Goal: Navigation & Orientation: Understand site structure

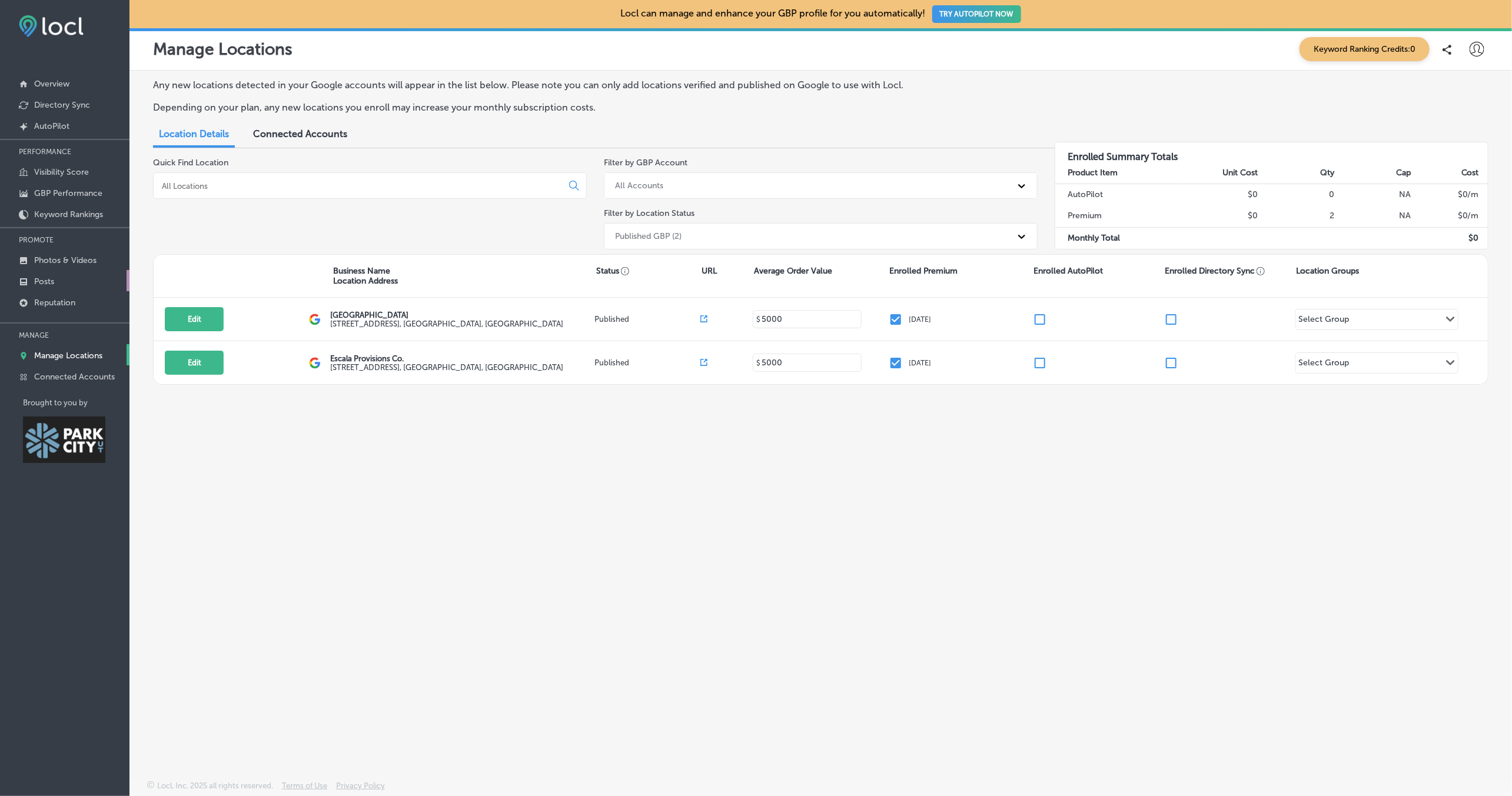
click at [54, 280] on p "Posts" at bounding box center [44, 282] width 20 height 10
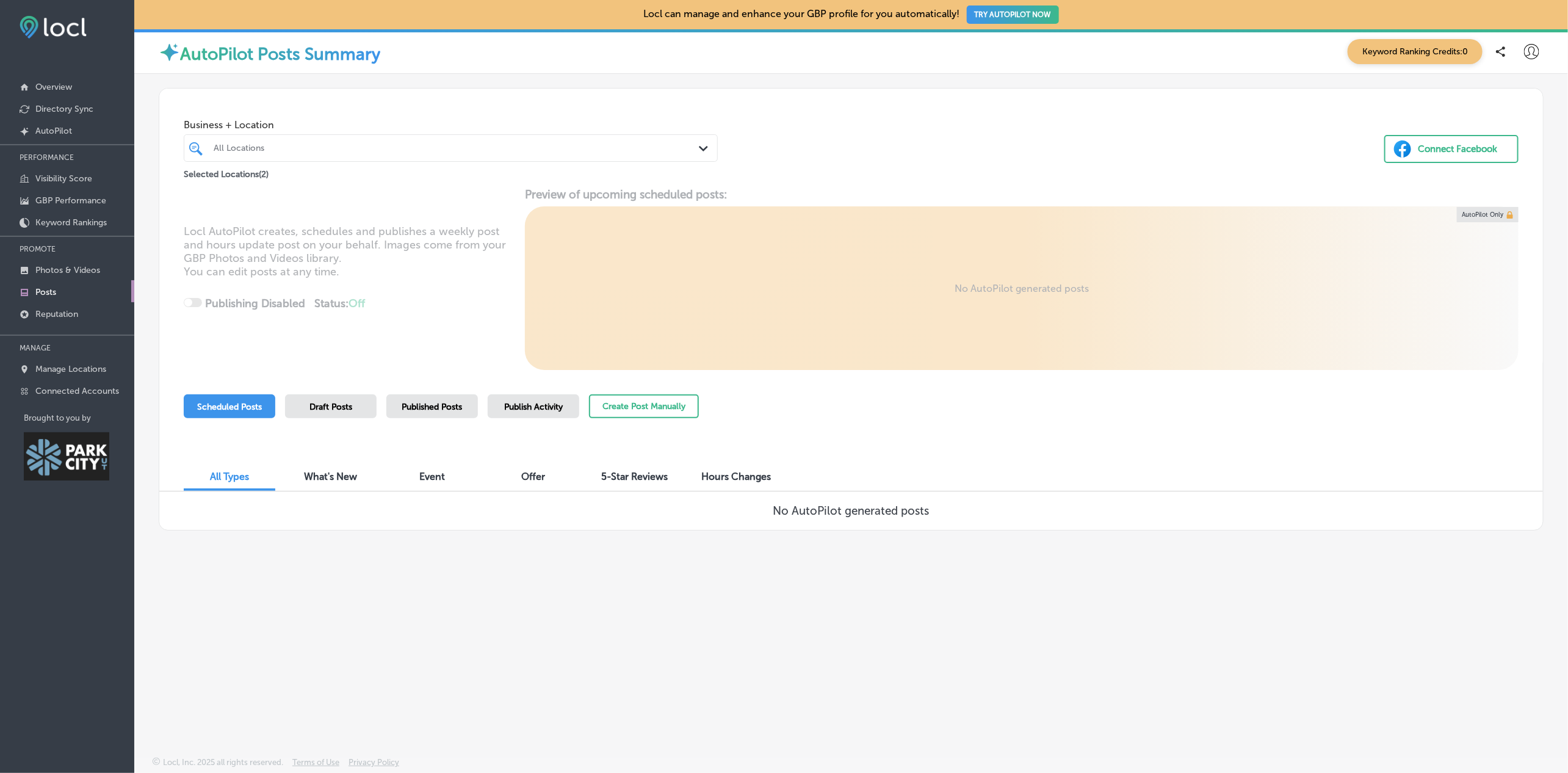
click at [534, 143] on div "All Locations" at bounding box center [457, 148] width 486 height 11
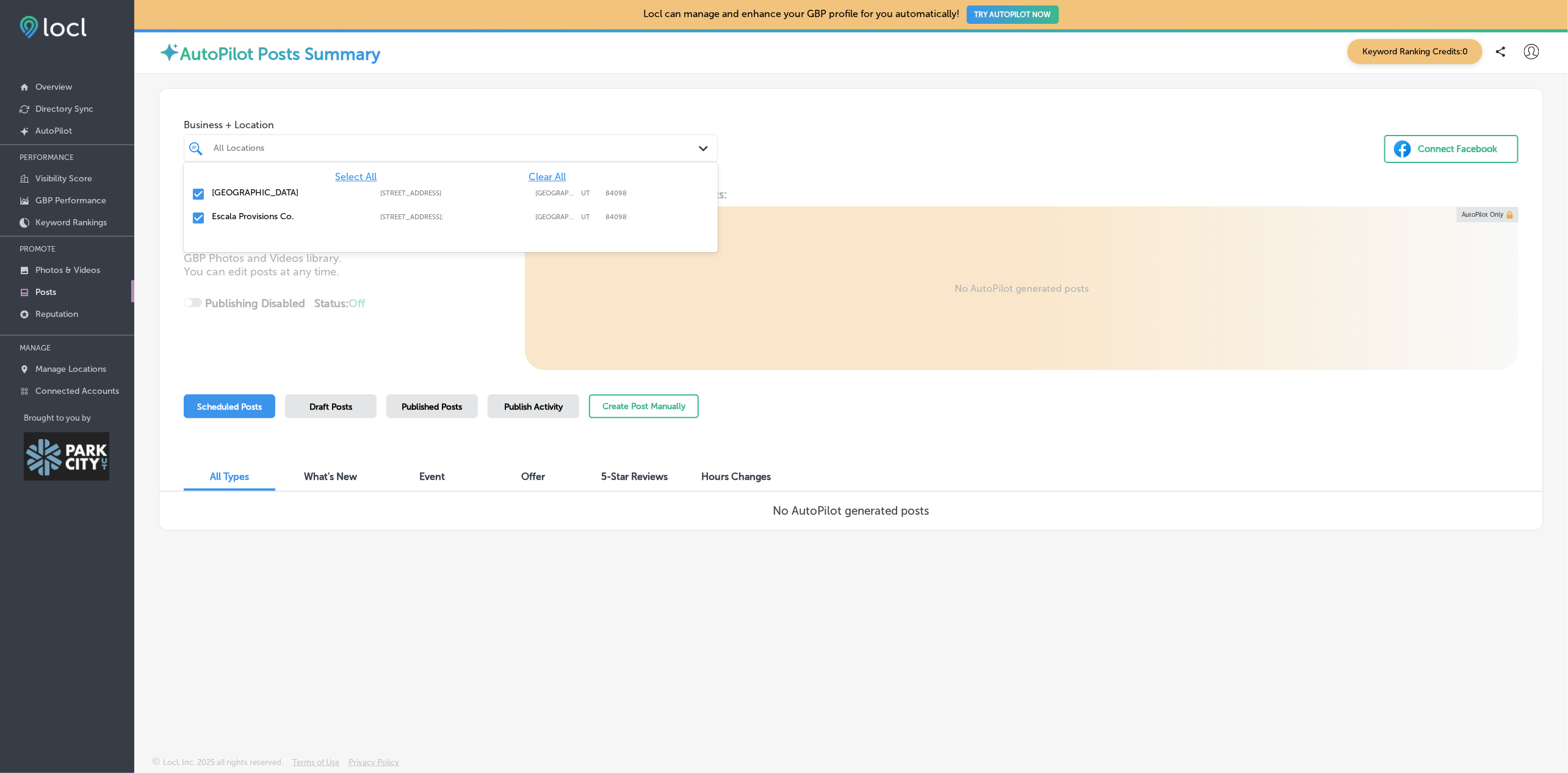
click at [851, 91] on div "Business + Location option focused, 1 of 3. 3 results available. Use Up and Dow…" at bounding box center [851, 135] width 1384 height 93
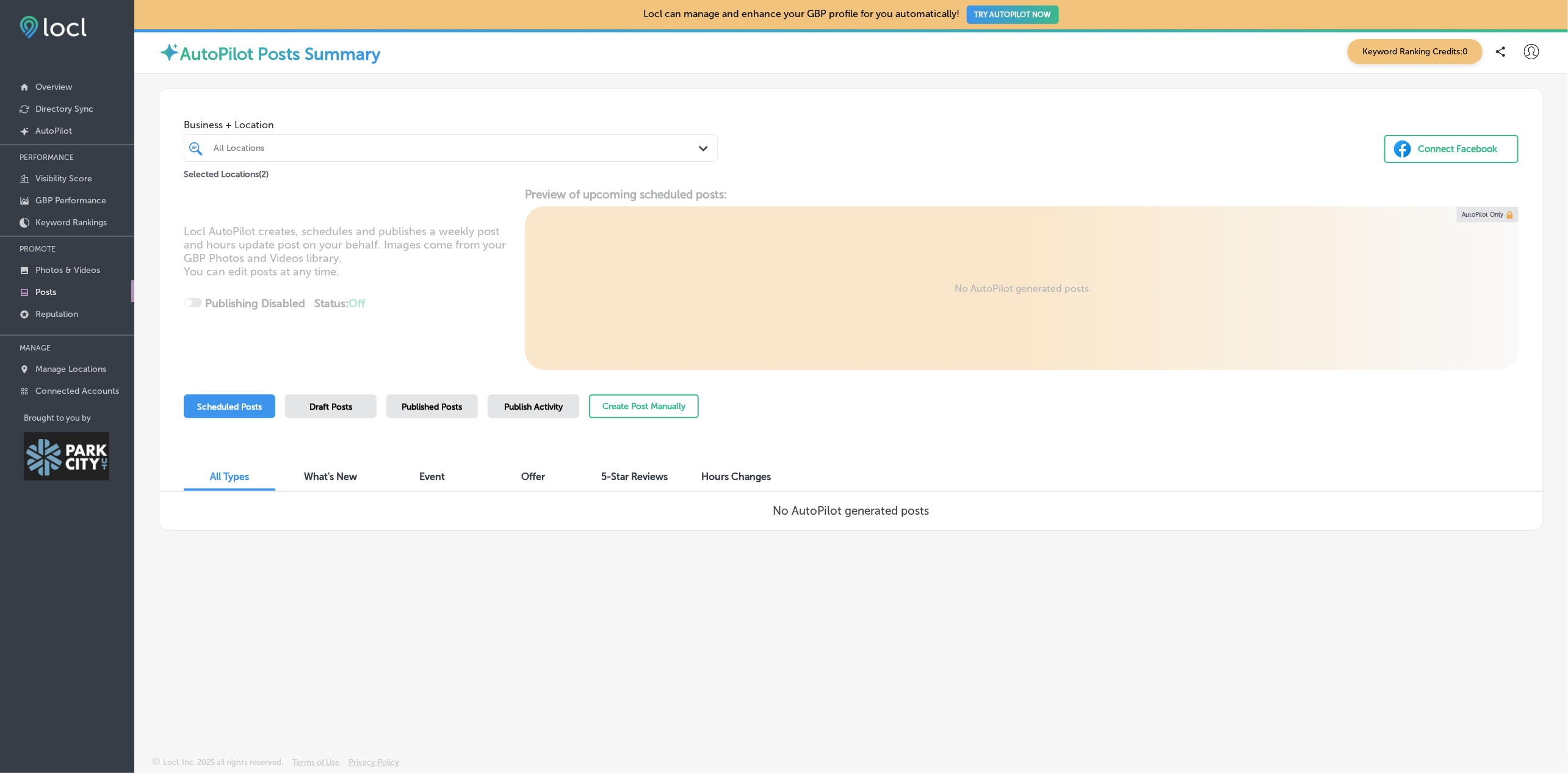
click at [409, 404] on span "Published Posts" at bounding box center [432, 407] width 60 height 11
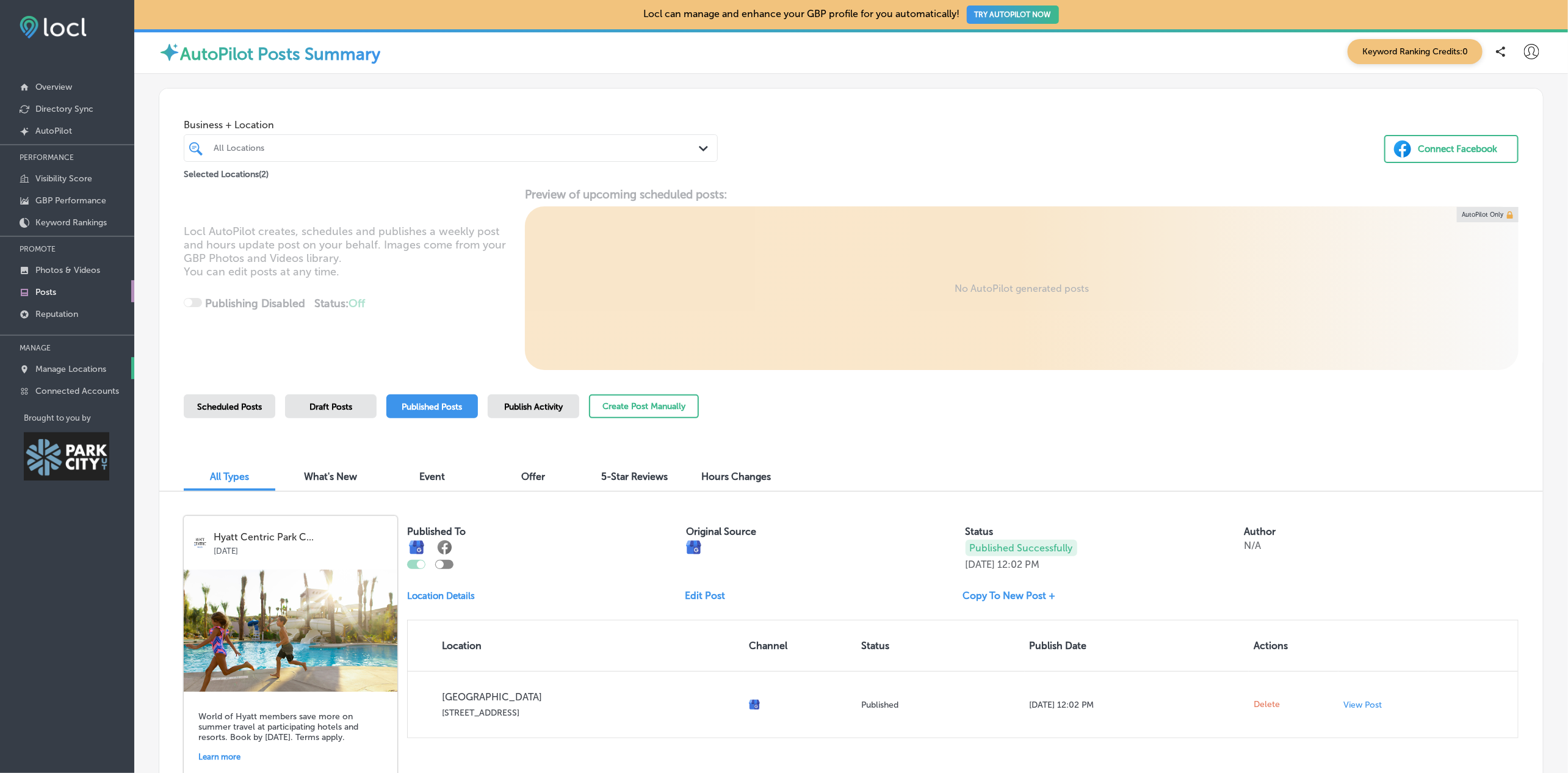
click at [79, 373] on p "Manage Locations" at bounding box center [71, 369] width 71 height 11
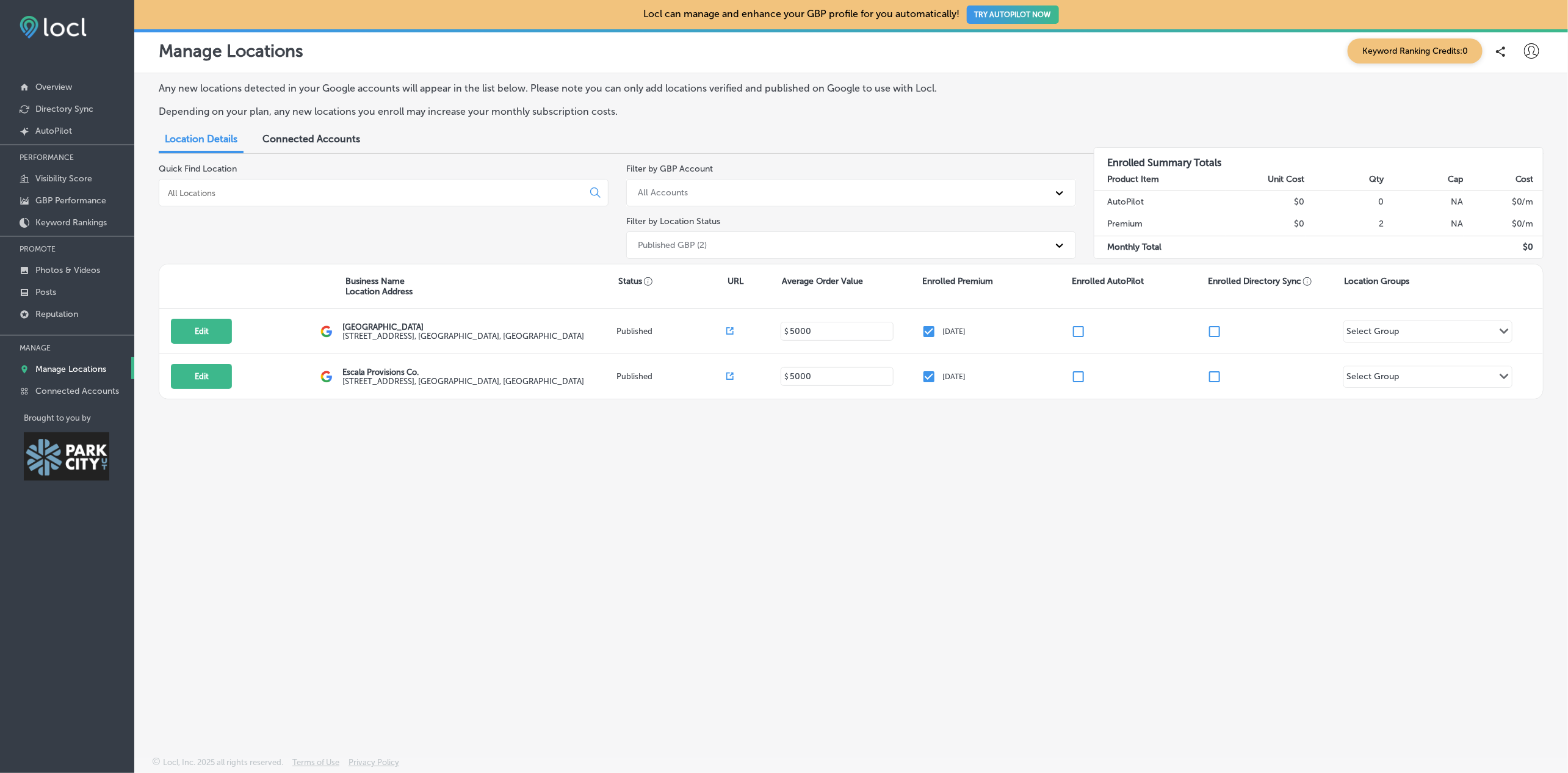
click at [291, 140] on span "Connected Accounts" at bounding box center [311, 139] width 97 height 12
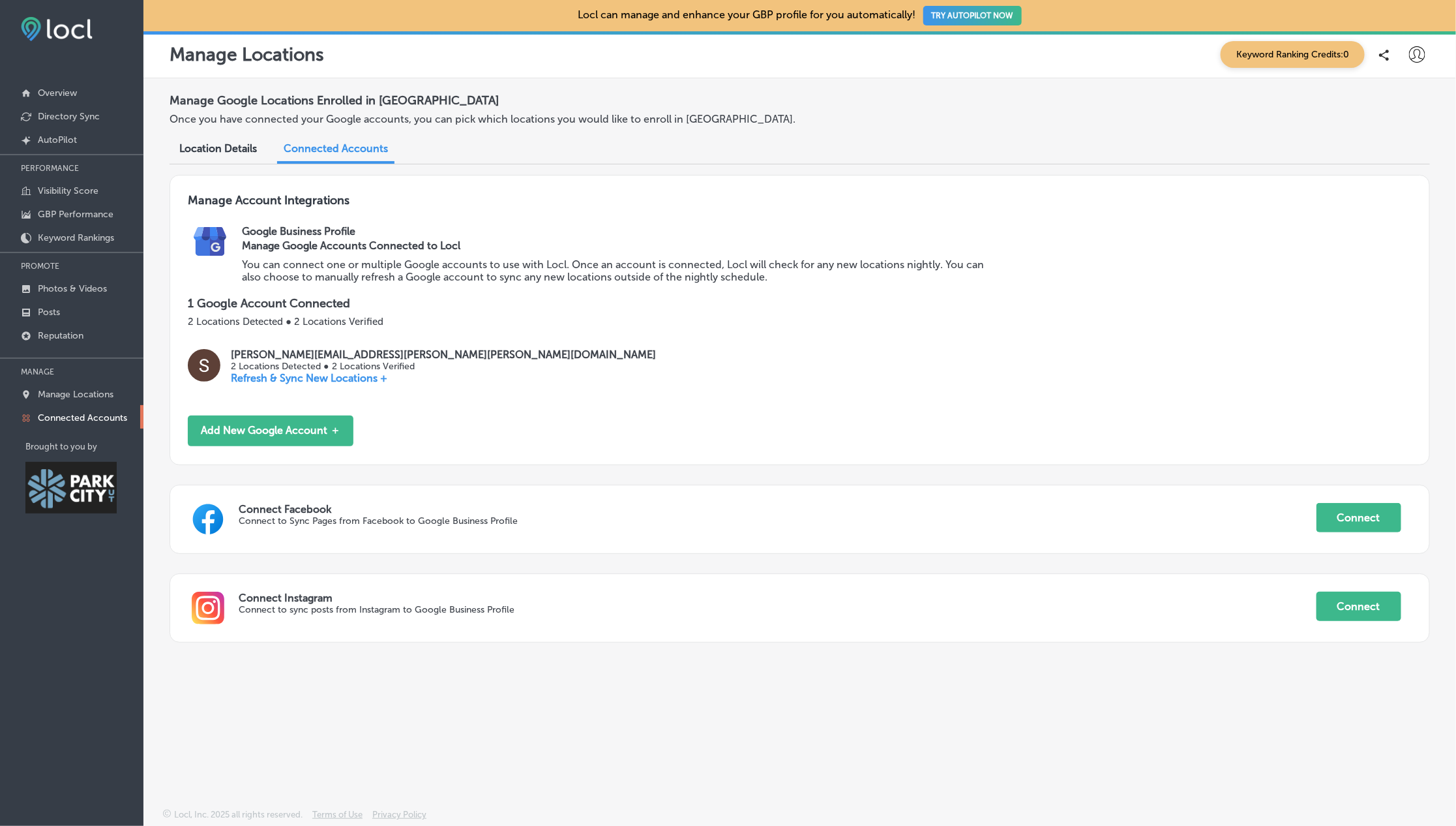
click at [1066, 124] on div "Manage Google Locations Enrolled in [GEOGRAPHIC_DATA] Once you have connected y…" at bounding box center [800, 112] width 1260 height 48
click at [62, 191] on p "Visibility Score" at bounding box center [68, 190] width 61 height 11
